Goal: Information Seeking & Learning: Learn about a topic

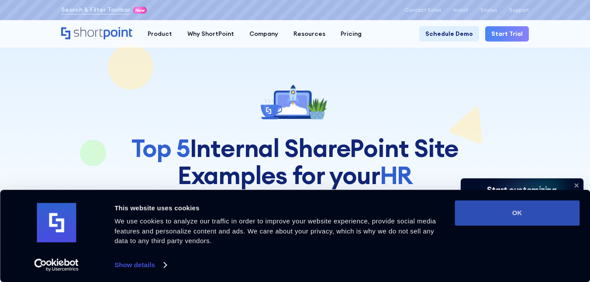
click at [533, 209] on button "OK" at bounding box center [517, 212] width 125 height 25
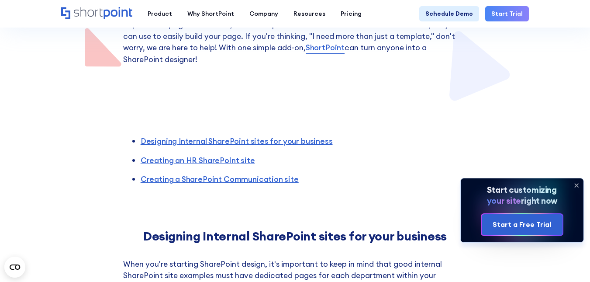
scroll to position [268, 0]
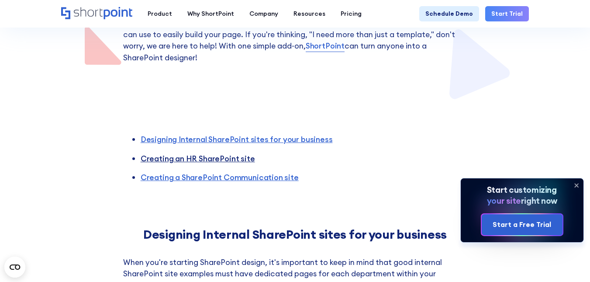
click at [226, 155] on link "Creating an HR SharePoint site" at bounding box center [198, 158] width 114 height 10
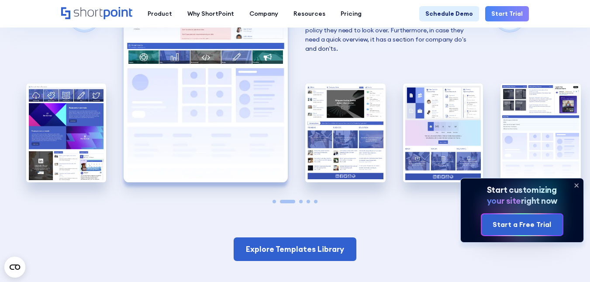
scroll to position [1447, 0]
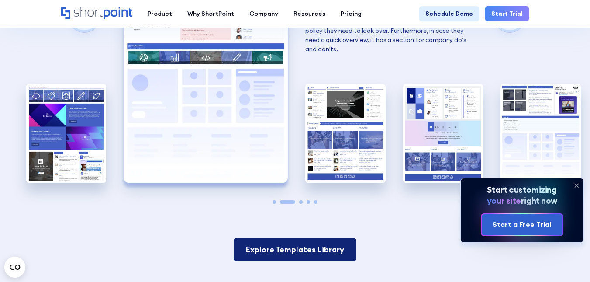
click at [282, 249] on link "Explore Templates Library" at bounding box center [295, 250] width 123 height 24
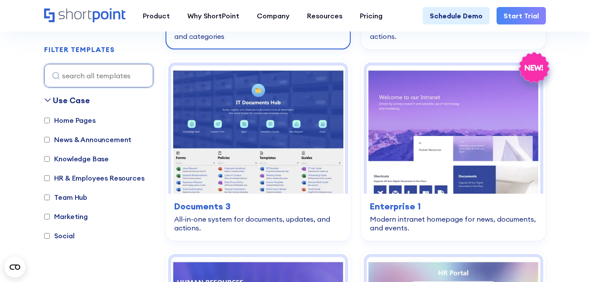
scroll to position [437, 0]
